Goal: Communication & Community: Answer question/provide support

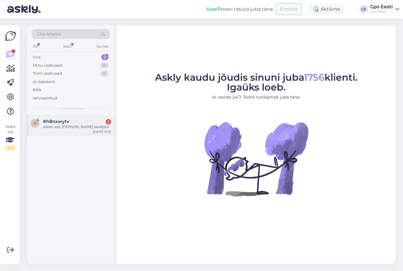
click at [56, 121] on span "#h8nxwytv" at bounding box center [56, 121] width 26 height 5
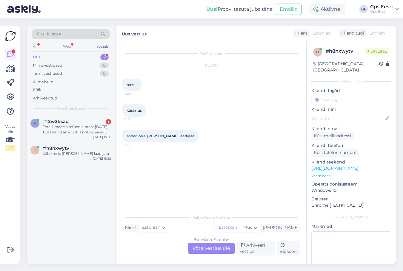
click at [206, 247] on div "Estonian to Estonian Võta vestlus üle" at bounding box center [211, 248] width 47 height 11
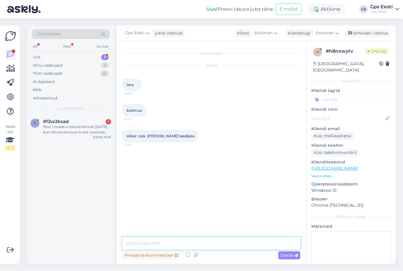
click at [172, 241] on textarea at bounding box center [211, 243] width 178 height 13
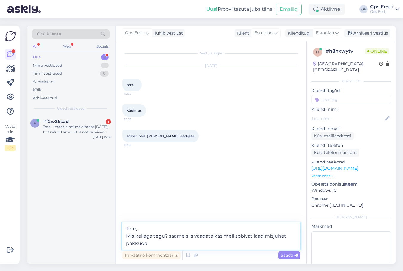
type textarea "Tere, Mis kellaga tegu? saame siis vaadata kas meil sobivat laadimisjuhet pakku…"
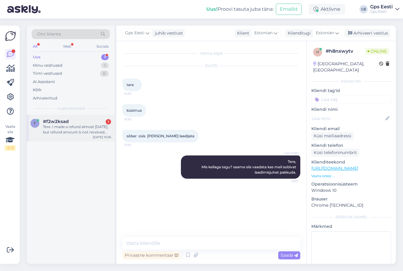
click at [64, 129] on div "Tere. I made a refund almost [DATE], but refund amount is not received yet. Is …" at bounding box center [77, 129] width 68 height 11
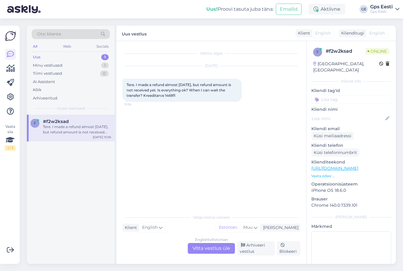
click at [214, 249] on div "English to Estonian Võta vestlus üle" at bounding box center [211, 248] width 47 height 11
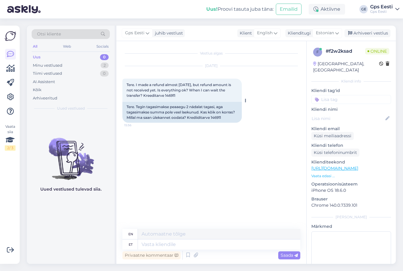
click at [186, 96] on span "Tere. I made a refund almost [DATE], but refund amount is not received yet. Is …" at bounding box center [178, 90] width 105 height 15
copy div "146911 15:56"
click at [162, 243] on textarea at bounding box center [219, 245] width 162 height 10
type textarea "Will ha"
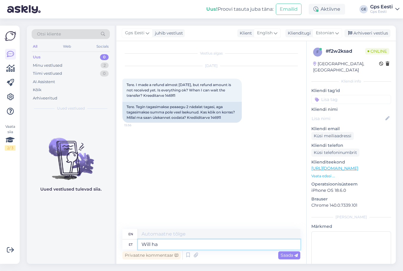
type textarea "Will"
type textarea "Will have to"
type textarea "Will have"
type textarea "Will have to"
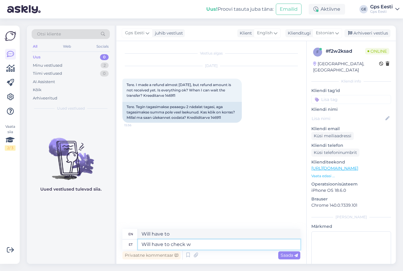
type textarea "Will have to check wi"
type textarea "Will have to check"
type textarea "Will have to check with b"
type textarea "Will have to check with"
type textarea "Will have to check with bookkeeping."
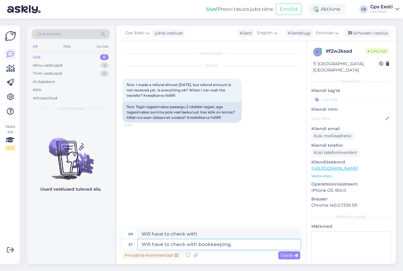
type textarea "Will have to check with bookkeeping."
type textarea "Will have to check with bookkeeping. Please"
type textarea "Will have to check with bookkeeping. Please write d"
type textarea "Will have to check with bookkeeping. Please write"
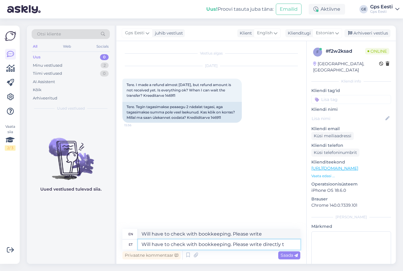
type textarea "Will have to check with bookkeeping. Please write directly to"
type textarea "Will have to check with bookkeeping. Please write directly"
type textarea "Will have to check with bookkeeping. Please write directly to"
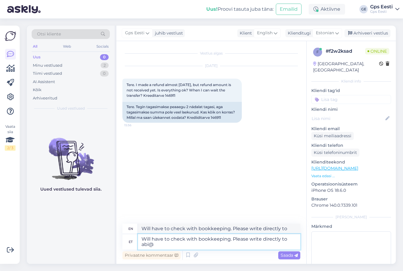
type textarea "Will have to check with bookkeeping. Please write directly to abi@g"
type textarea "Will have to check with bookkeeping. Please write directly to abi@"
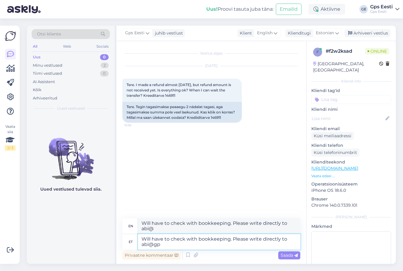
type textarea "Will have to check with bookkeeping. Please write directly to abi@gps"
type textarea "Will have to check with bookkeeping. Please write directly to abi@gp"
type textarea "Will have to check with bookkeeping. Please write directly to [EMAIL_ADDRESS][D…"
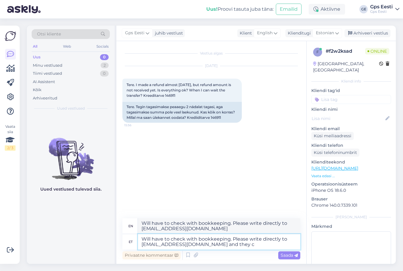
type textarea "Will have to check with bookkeeping. Please write directly to [EMAIL_ADDRESS][D…"
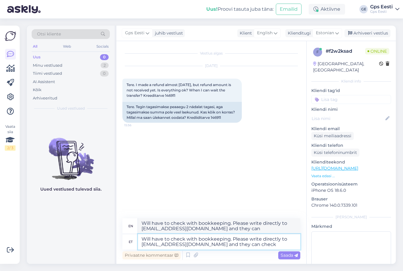
type textarea "Will have to check with bookkeeping. Please write directly to [EMAIL_ADDRESS][D…"
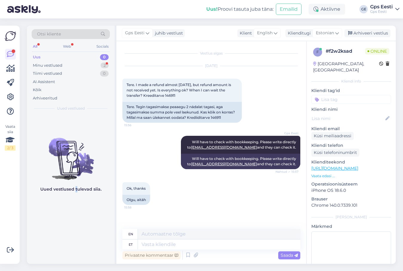
click at [76, 233] on div "Uued vestlused tulevad siia." at bounding box center [71, 189] width 88 height 149
drag, startPoint x: 61, startPoint y: 62, endPoint x: 61, endPoint y: 68, distance: 6.6
click at [61, 66] on div "Minu vestlused 2" at bounding box center [71, 65] width 78 height 8
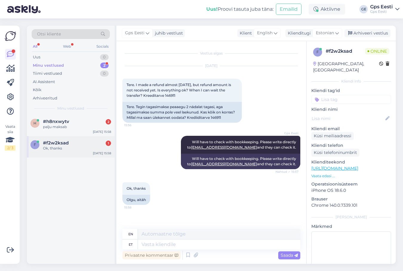
drag, startPoint x: 62, startPoint y: 155, endPoint x: 58, endPoint y: 149, distance: 6.7
click at [61, 155] on div "f #f2w2ksad 1 Ok, thanks [DATE] 15:58" at bounding box center [71, 146] width 88 height 21
click at [160, 243] on textarea at bounding box center [219, 245] width 162 height 10
type textarea "Have a"
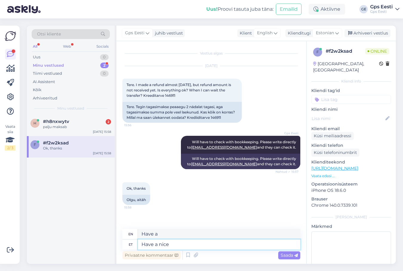
type textarea "Have a nice"
type textarea "Have a nice day."
type textarea "Have a nice day!"
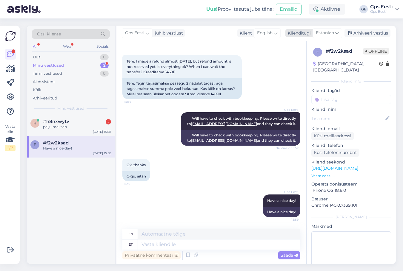
click at [355, 31] on div "Arhiveeri vestlus" at bounding box center [367, 33] width 46 height 8
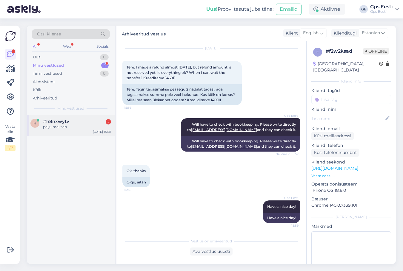
click at [70, 124] on div "#h8nxwytv 2" at bounding box center [77, 121] width 68 height 5
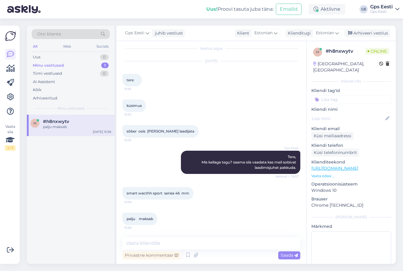
click at [358, 166] on link "[URL][DOMAIN_NAME]" at bounding box center [334, 168] width 47 height 5
click at [169, 248] on textarea at bounding box center [211, 243] width 178 height 13
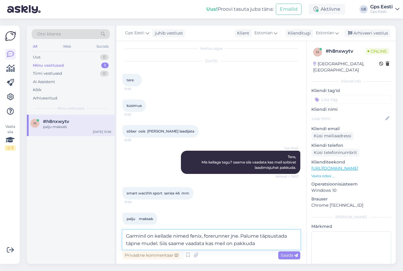
type textarea "Garminil on kellade nimed fenix, forerunner jne. Palume täpsustada täpne mudel.…"
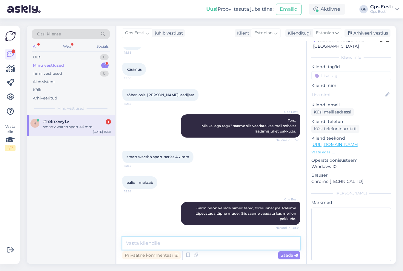
scroll to position [67, 0]
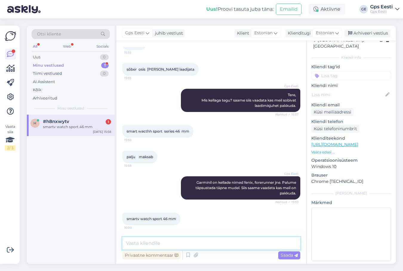
click at [169, 243] on textarea at bounding box center [211, 243] width 178 height 13
click at [141, 236] on textarea "Garminil ei ole sellise nimega toodet." at bounding box center [211, 240] width 178 height 20
click at [144, 246] on textarea "Garminil ei ole sellise nimega toodet." at bounding box center [211, 240] width 178 height 20
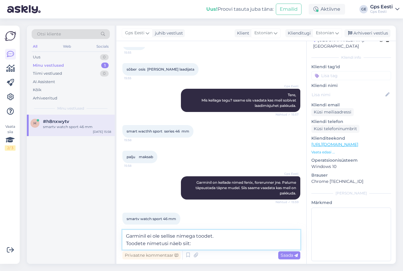
paste textarea "[URL][DOMAIN_NAME]"
type textarea "Garminil ei ole sellise nimega toodet. Toodete nimetusi näeb siit: [URL][DOMAIN…"
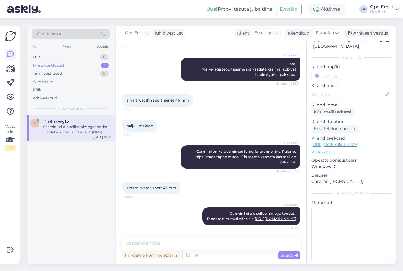
click at [82, 197] on div "h #h8nxwytv Garminil ei ole sellise nimega toodet. Toodete nimetusi näeb siit: …" at bounding box center [71, 189] width 88 height 149
click at [163, 247] on textarea at bounding box center [211, 243] width 178 height 13
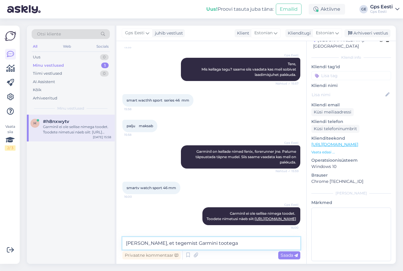
type textarea "[PERSON_NAME], et tegemist Garmini tootega?"
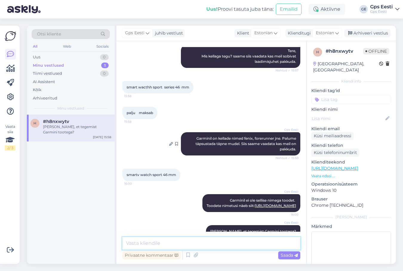
scroll to position [129, 0]
